Goal: Navigation & Orientation: Find specific page/section

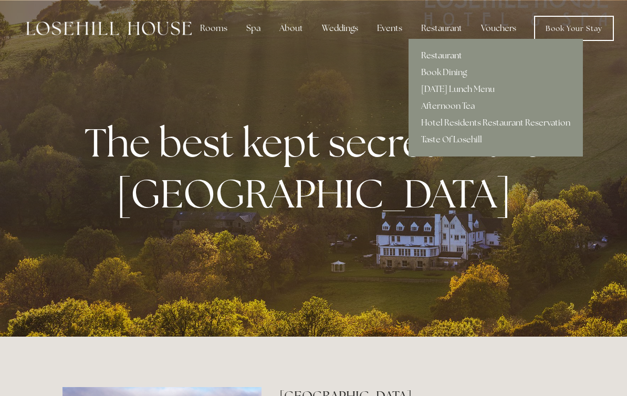
click at [431, 53] on link "Restaurant" at bounding box center [496, 55] width 174 height 17
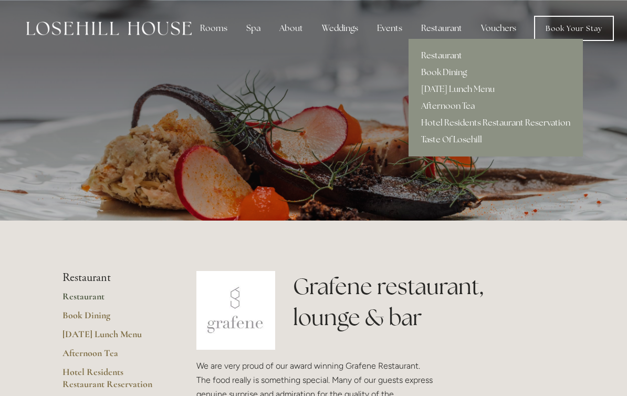
click at [423, 70] on link "Book Dining" at bounding box center [496, 72] width 174 height 17
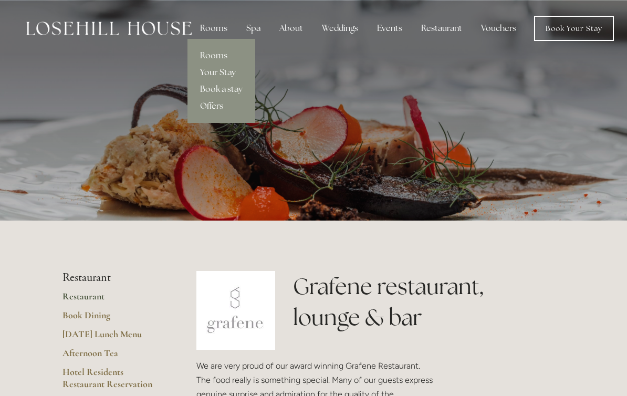
click at [219, 71] on link "Your Stay" at bounding box center [222, 72] width 68 height 17
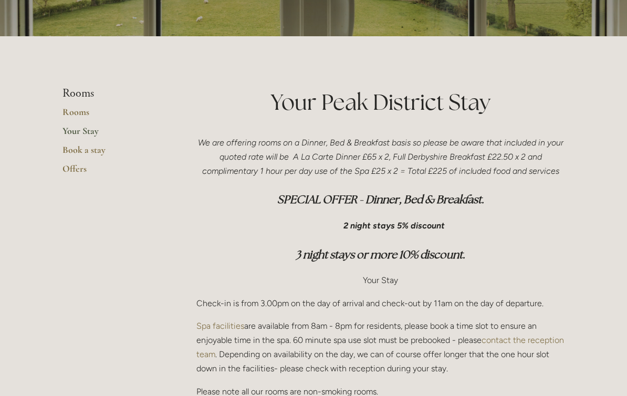
scroll to position [185, 0]
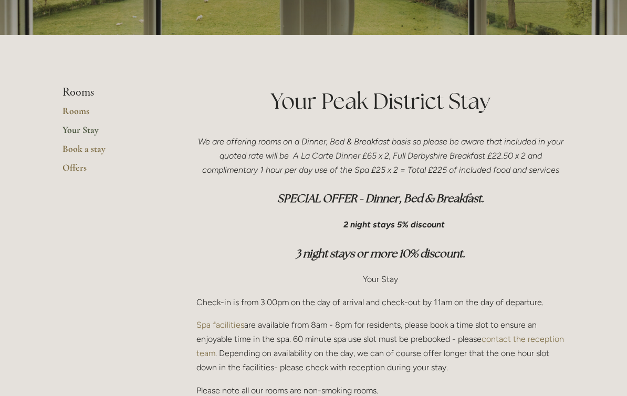
click at [91, 128] on link "Your Stay" at bounding box center [113, 133] width 100 height 19
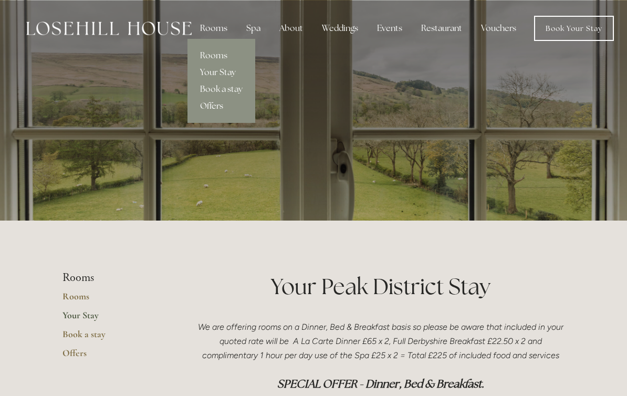
click at [211, 107] on link "Offers" at bounding box center [222, 106] width 68 height 17
